Goal: Task Accomplishment & Management: Manage account settings

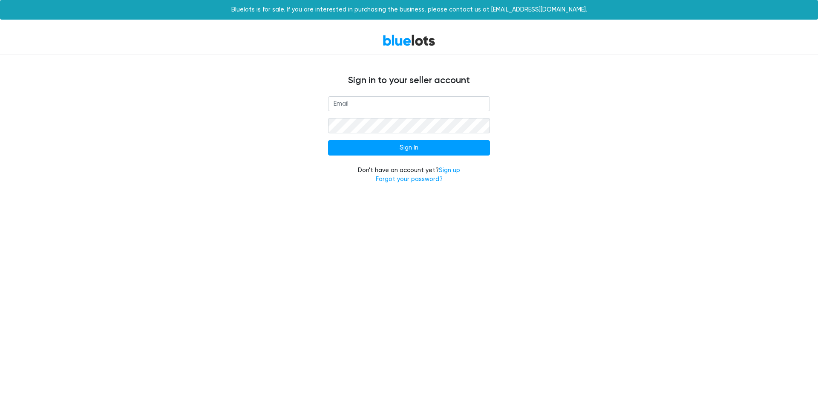
click at [351, 106] on input "email" at bounding box center [409, 103] width 162 height 15
type input "[EMAIL_ADDRESS][DOMAIN_NAME]"
click at [405, 145] on input "Sign In" at bounding box center [409, 147] width 162 height 15
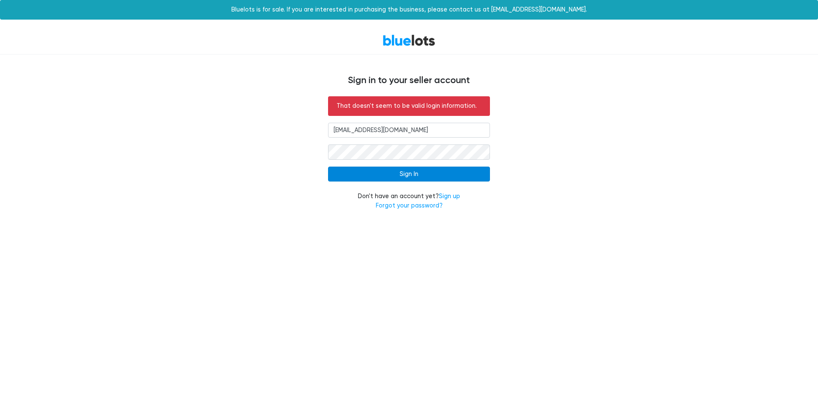
click at [412, 175] on input "Sign In" at bounding box center [409, 174] width 162 height 15
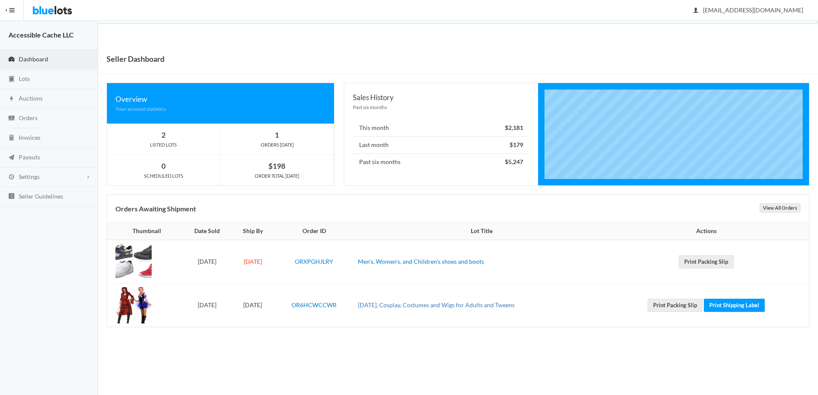
click at [416, 305] on link "[DATE], Cosplay, Costumes and Wigs for Adults and Tweens" at bounding box center [436, 304] width 157 height 7
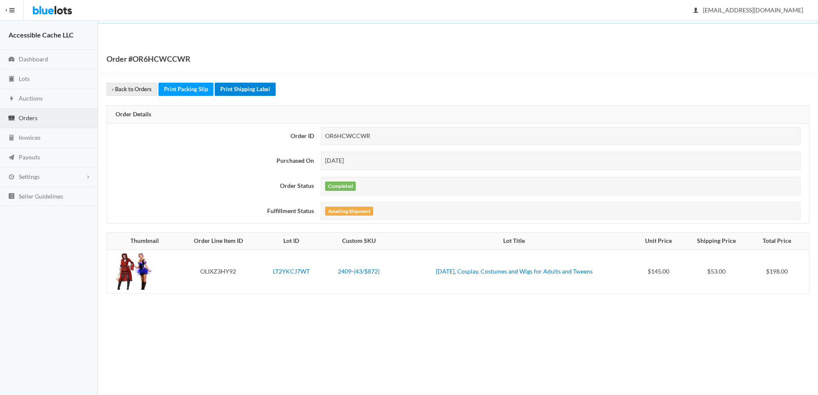
click at [242, 89] on link "Print Shipping Label" at bounding box center [245, 89] width 61 height 13
click at [248, 89] on link "Print Shipping Label" at bounding box center [245, 89] width 61 height 13
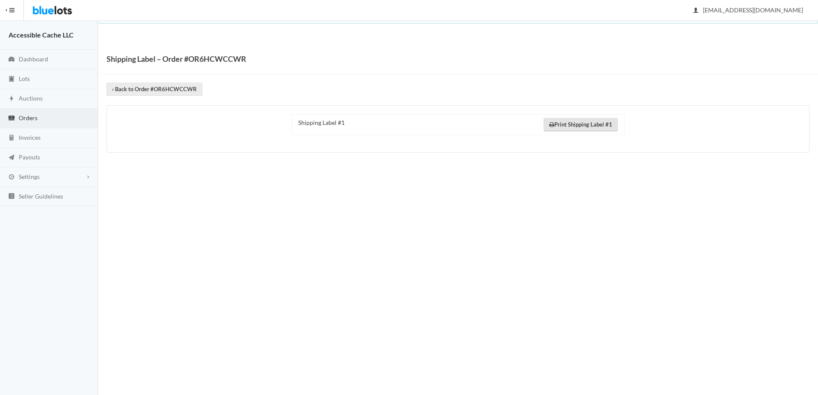
click at [580, 126] on link "Print Shipping Label #1" at bounding box center [580, 124] width 74 height 13
